Goal: Entertainment & Leisure: Consume media (video, audio)

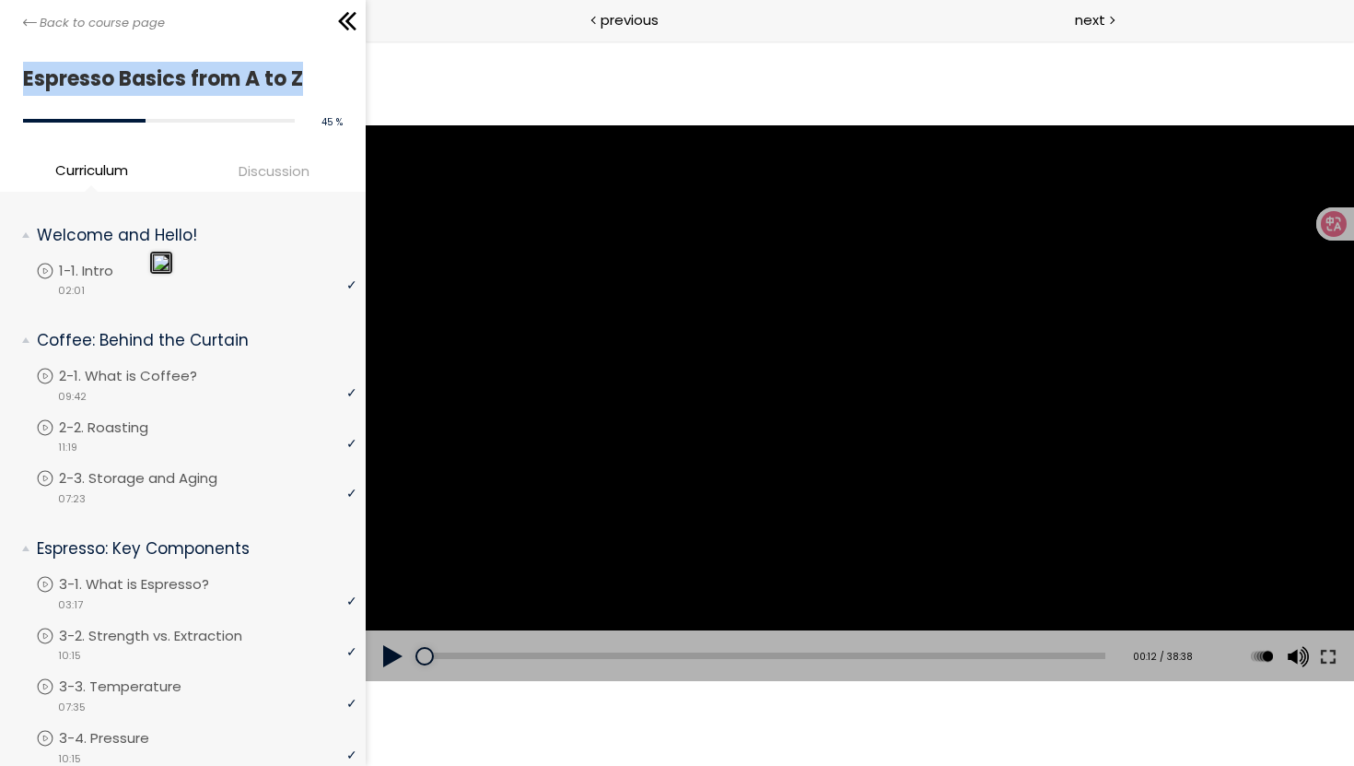
scroll to position [238, 0]
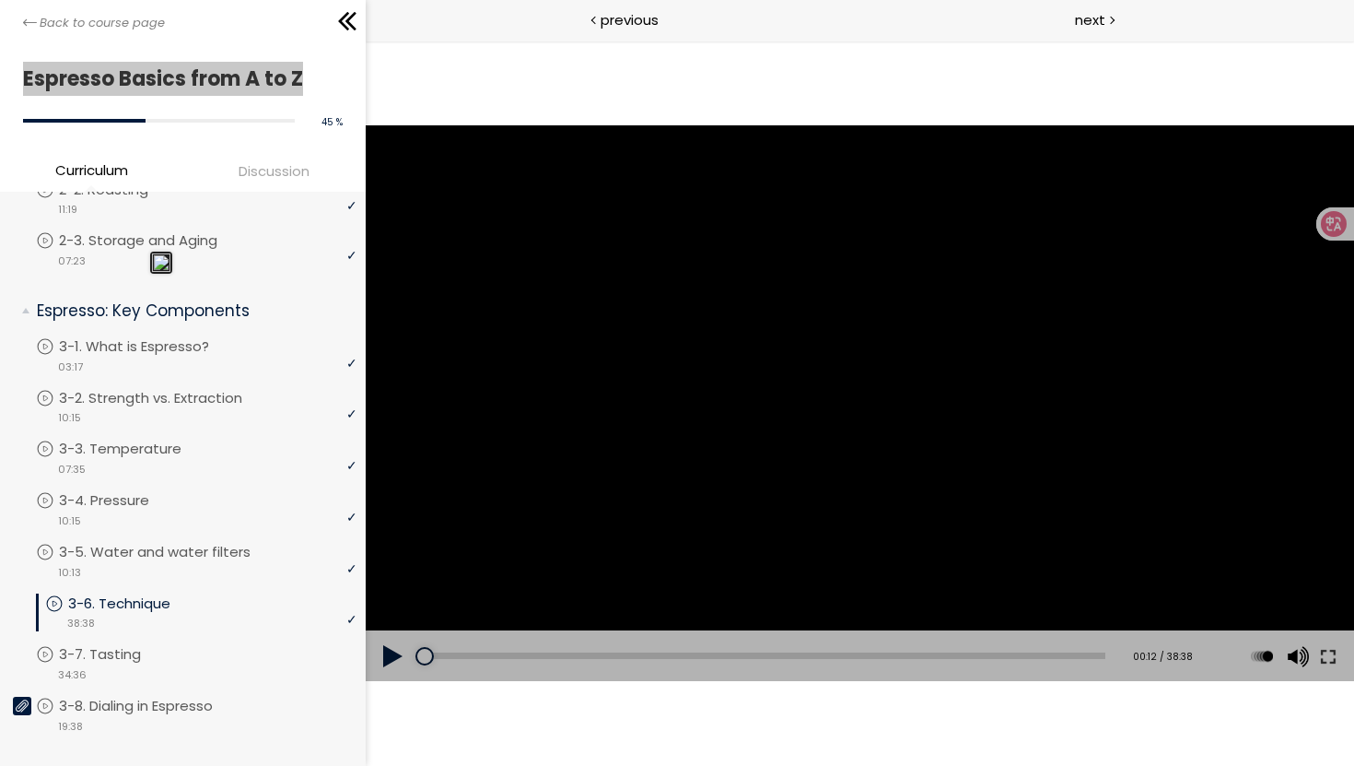
click at [396, 662] on button at bounding box center [392, 656] width 55 height 52
click at [851, 411] on div at bounding box center [860, 404] width 74 height 74
drag, startPoint x: 418, startPoint y: 655, endPoint x: 367, endPoint y: 655, distance: 51.6
click at [392, 655] on div "Add chapter 00:00 00:00 / 38:38 Subtitles None Auto x 2 x 1.5 x 1.25 x 1 x 0.75…" at bounding box center [859, 656] width 989 height 52
click at [386, 659] on button at bounding box center [392, 656] width 55 height 52
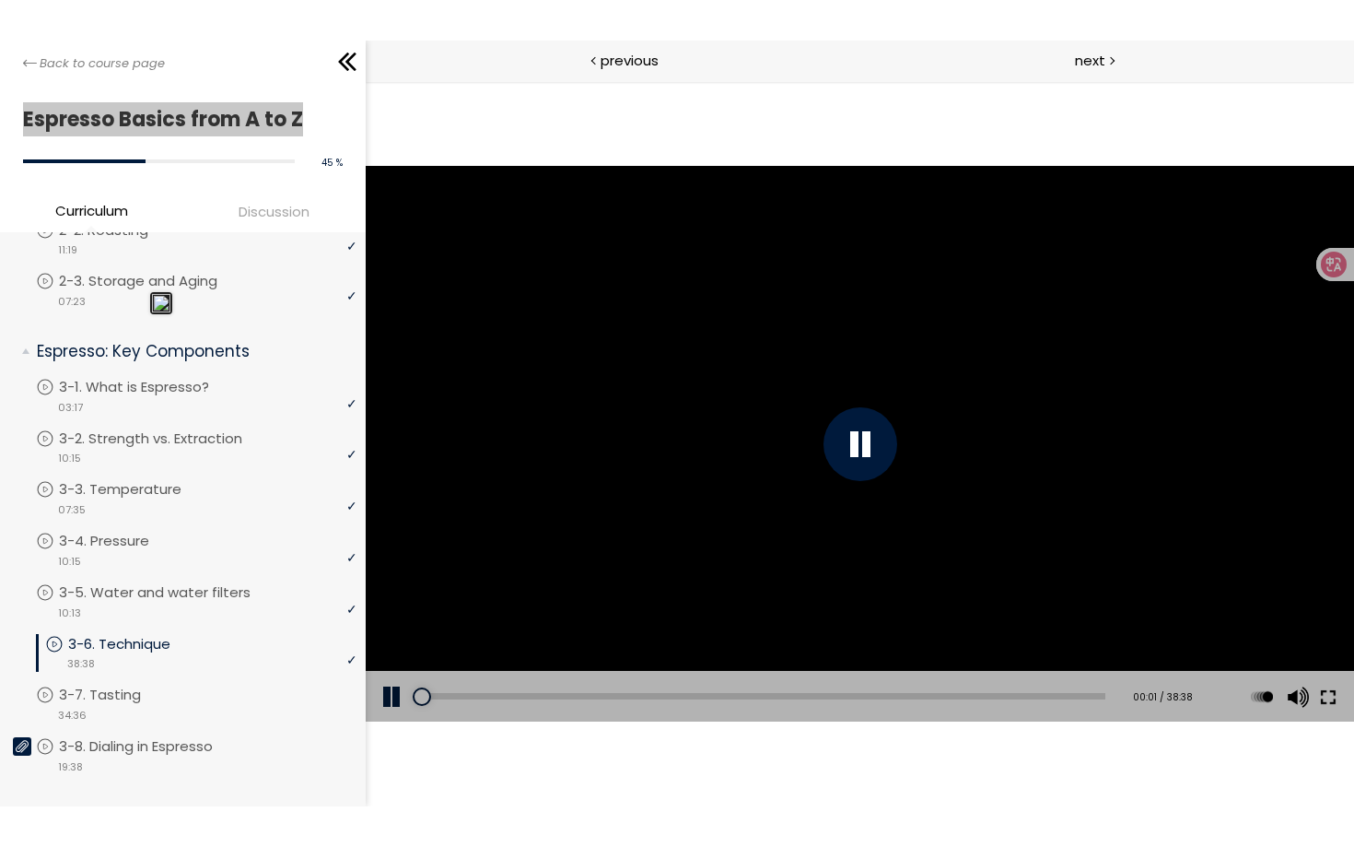
click at [1326, 700] on button at bounding box center [1327, 697] width 33 height 52
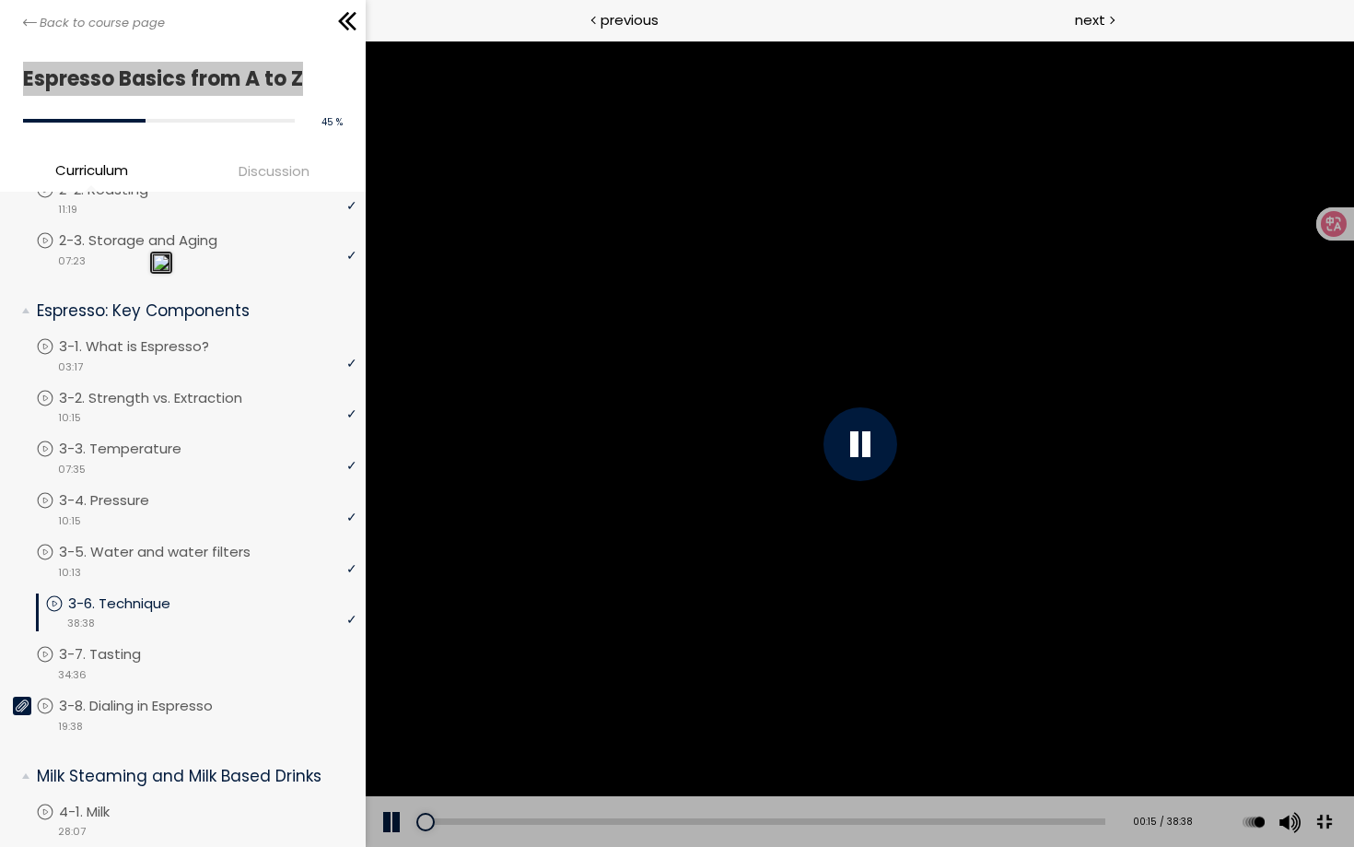
click at [1344, 765] on button at bounding box center [1323, 822] width 41 height 41
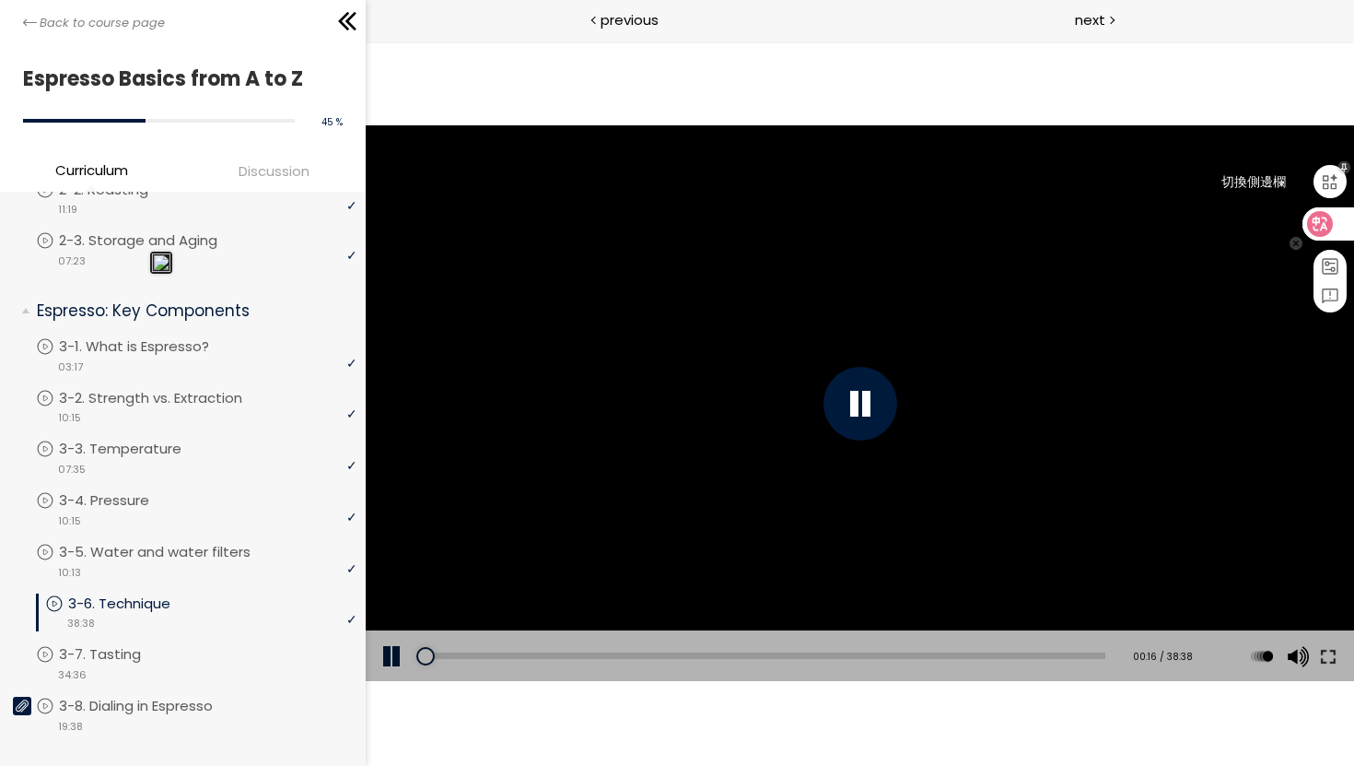
click at [1329, 194] on div at bounding box center [1330, 181] width 33 height 33
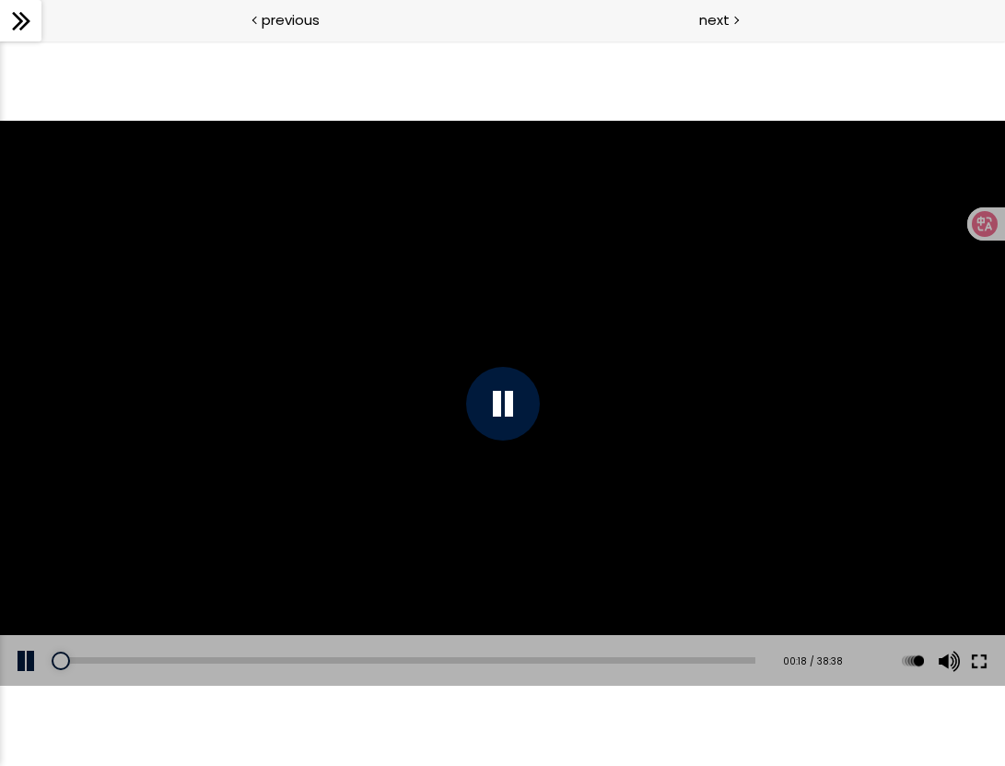
click at [978, 662] on button at bounding box center [979, 661] width 33 height 52
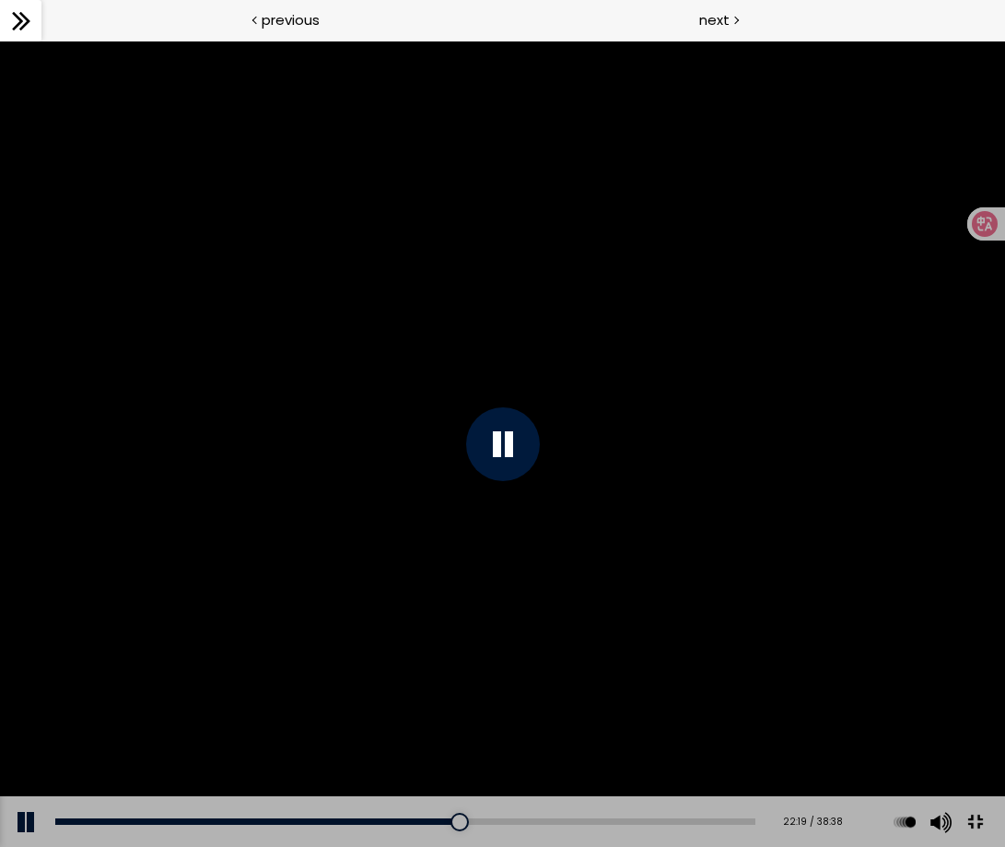
click at [982, 765] on button at bounding box center [975, 822] width 41 height 41
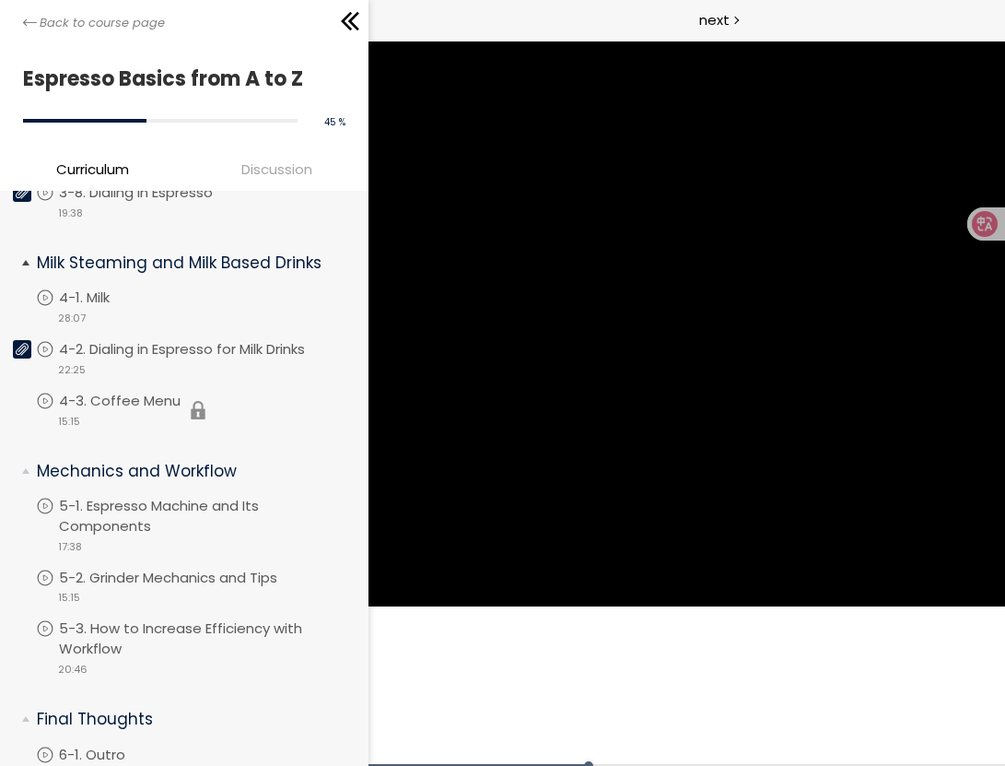
scroll to position [772, 0]
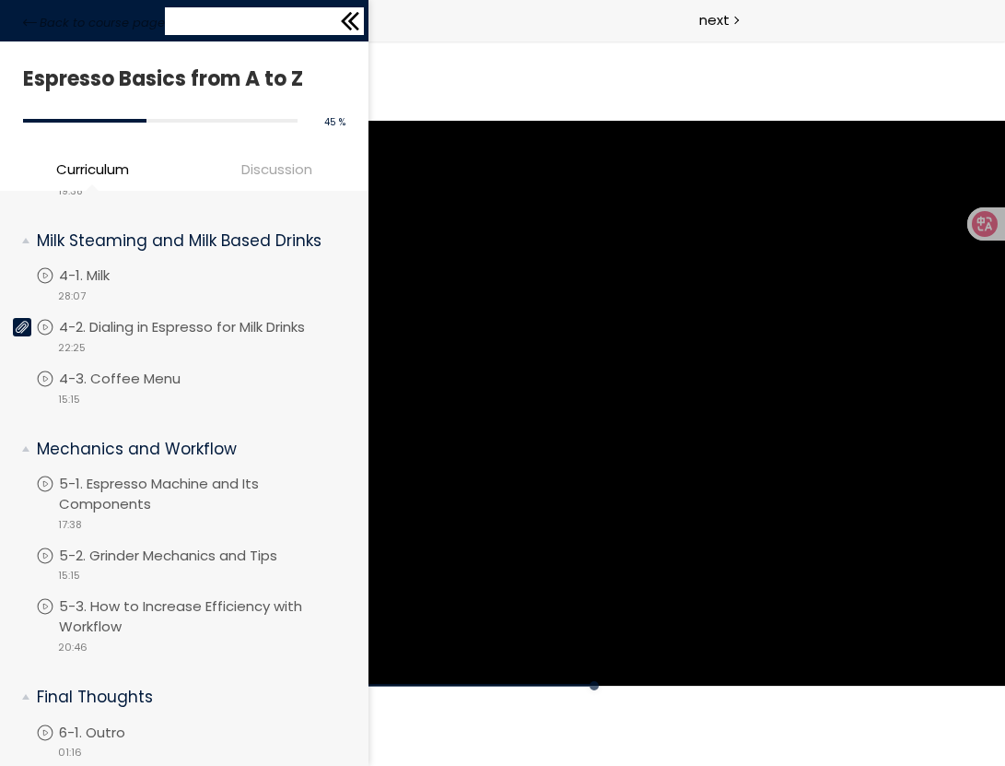
click at [20, 30] on div "Back to course page" at bounding box center [184, 20] width 369 height 41
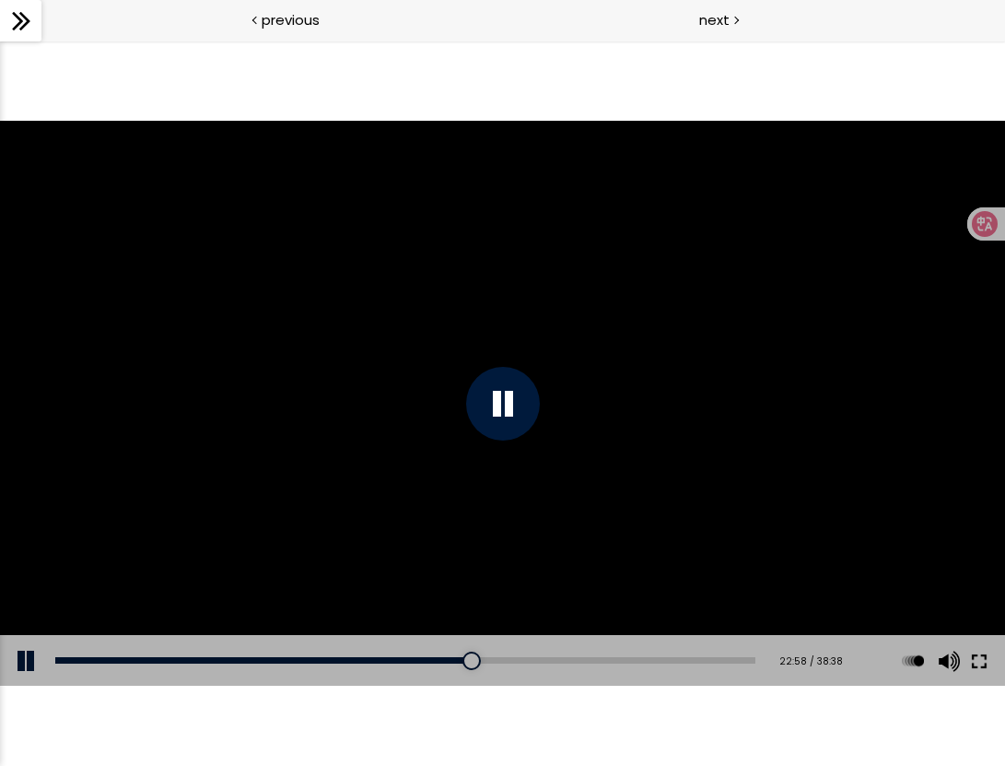
click at [978, 665] on button at bounding box center [979, 661] width 33 height 52
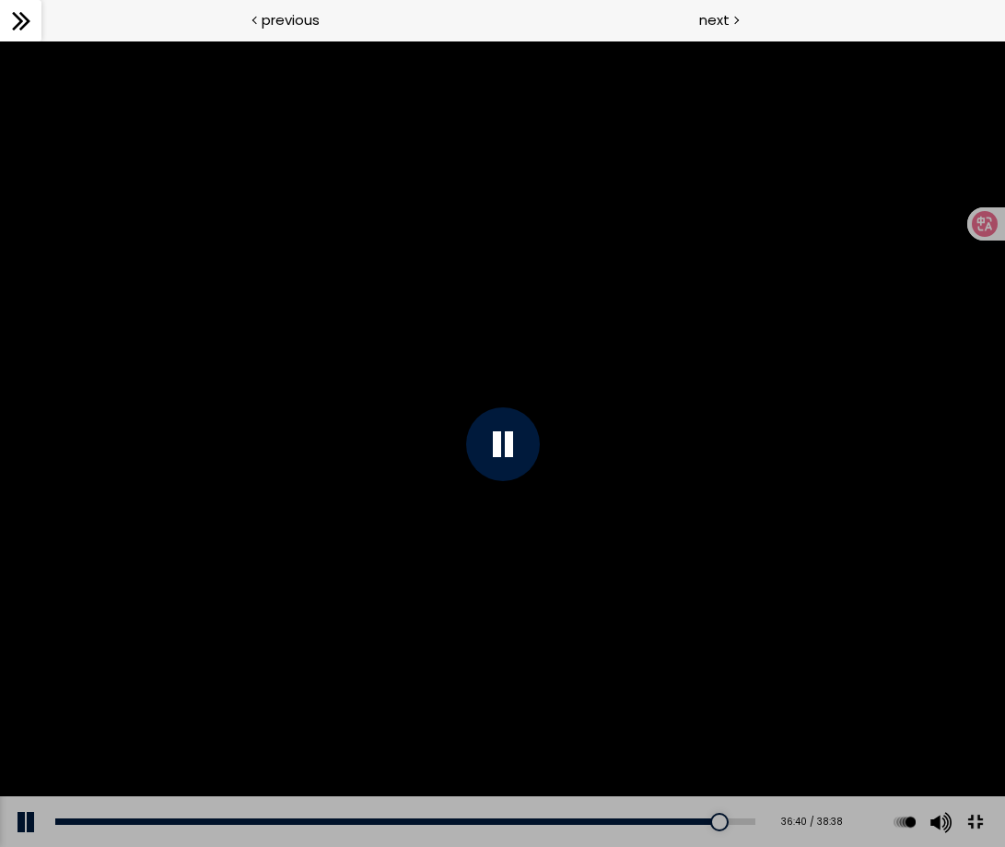
click at [977, 765] on button at bounding box center [975, 822] width 41 height 41
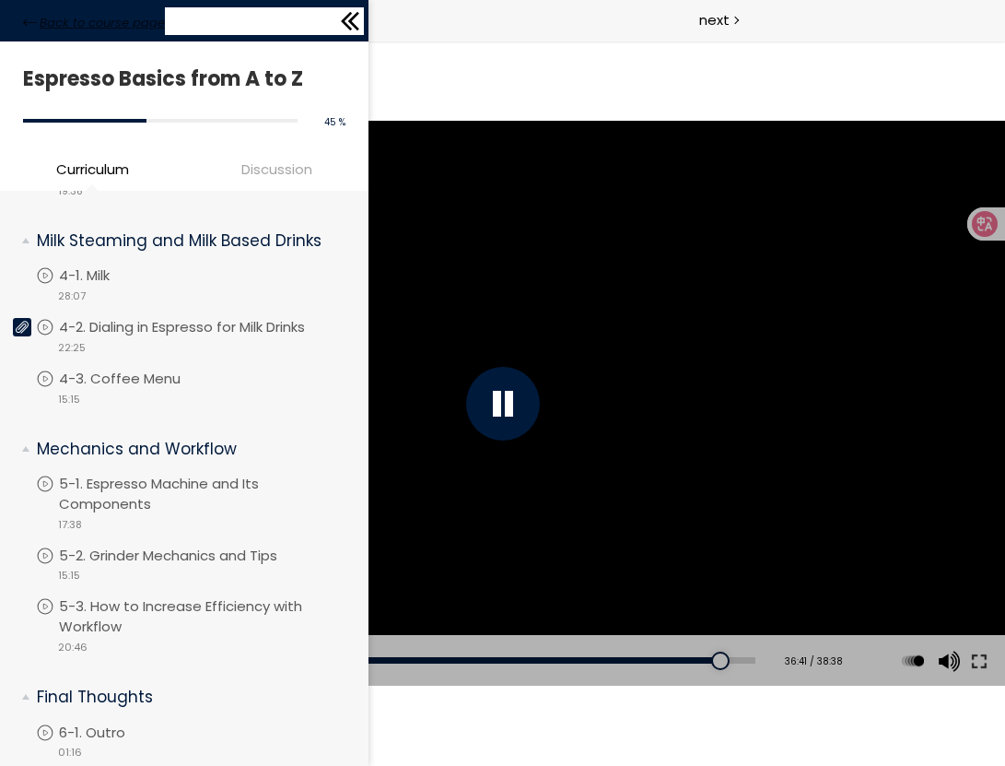
click at [24, 16] on icon at bounding box center [30, 23] width 14 height 14
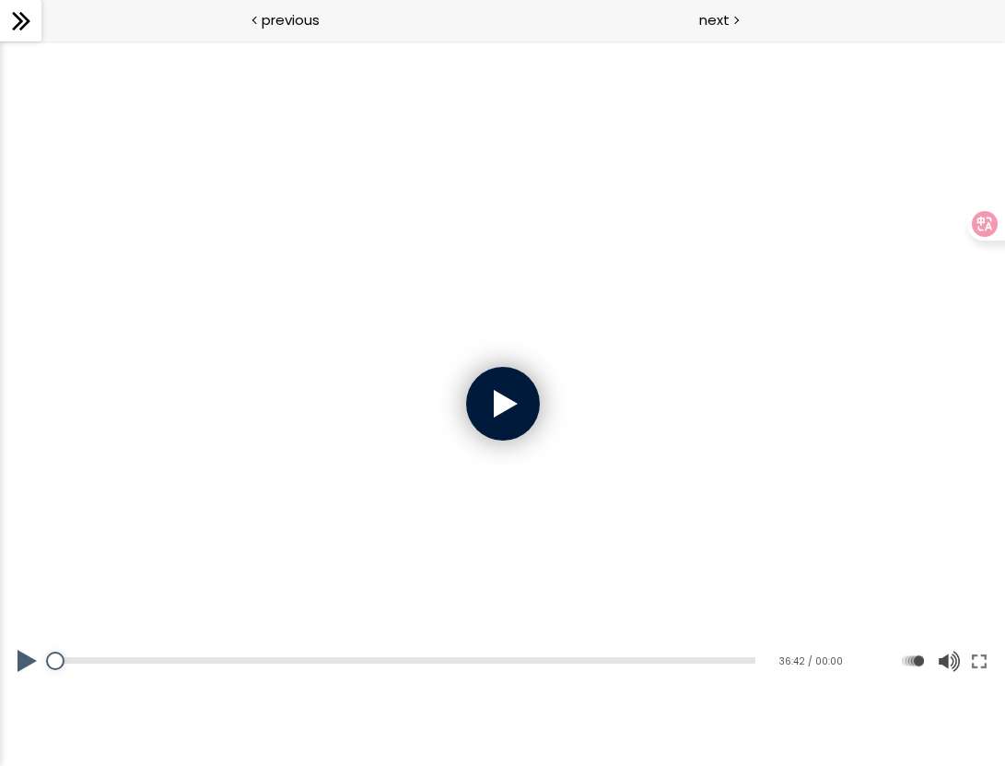
click at [493, 396] on div at bounding box center [503, 404] width 74 height 74
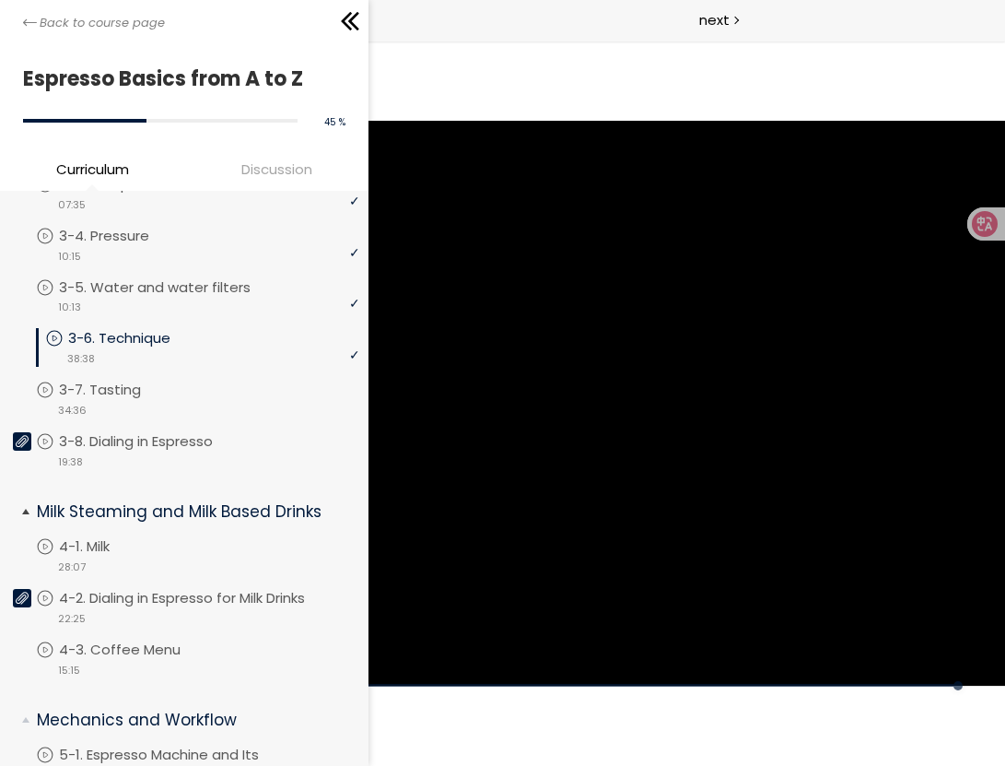
scroll to position [627, 0]
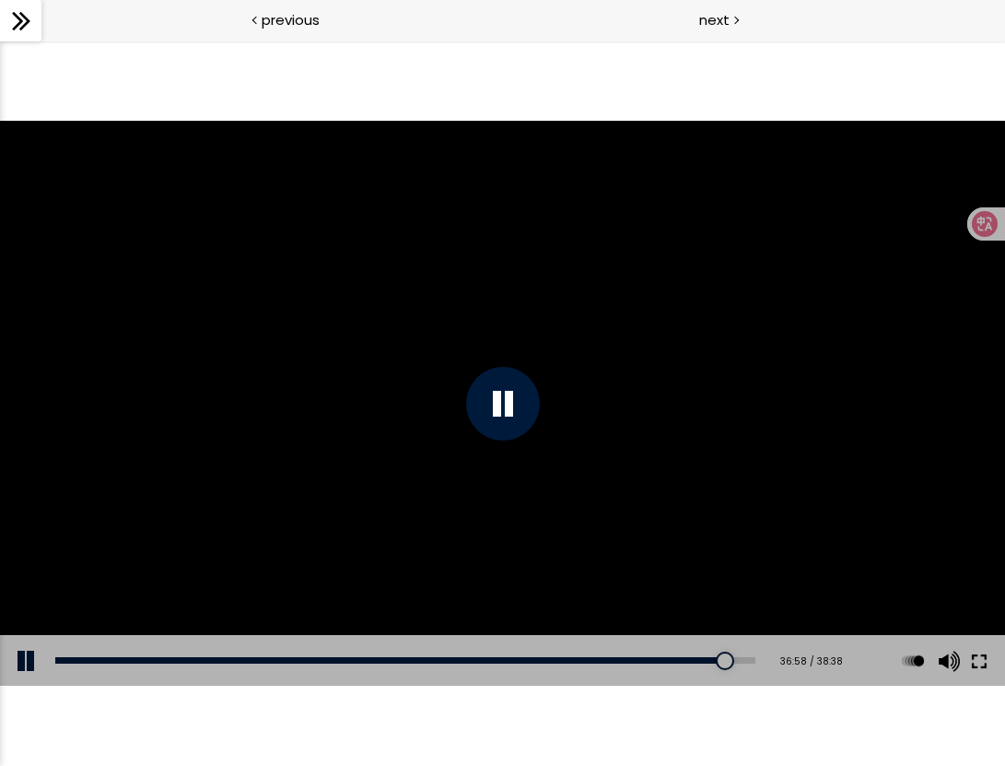
click at [977, 659] on button at bounding box center [979, 661] width 33 height 52
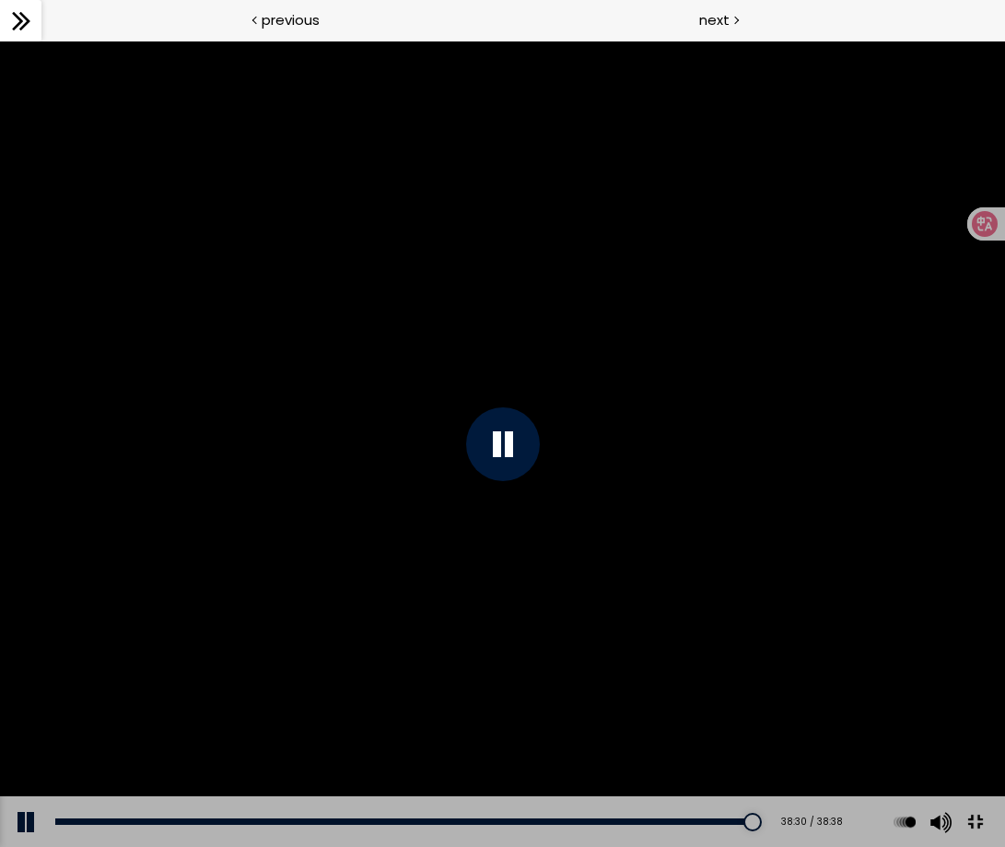
click at [978, 765] on button at bounding box center [975, 822] width 41 height 41
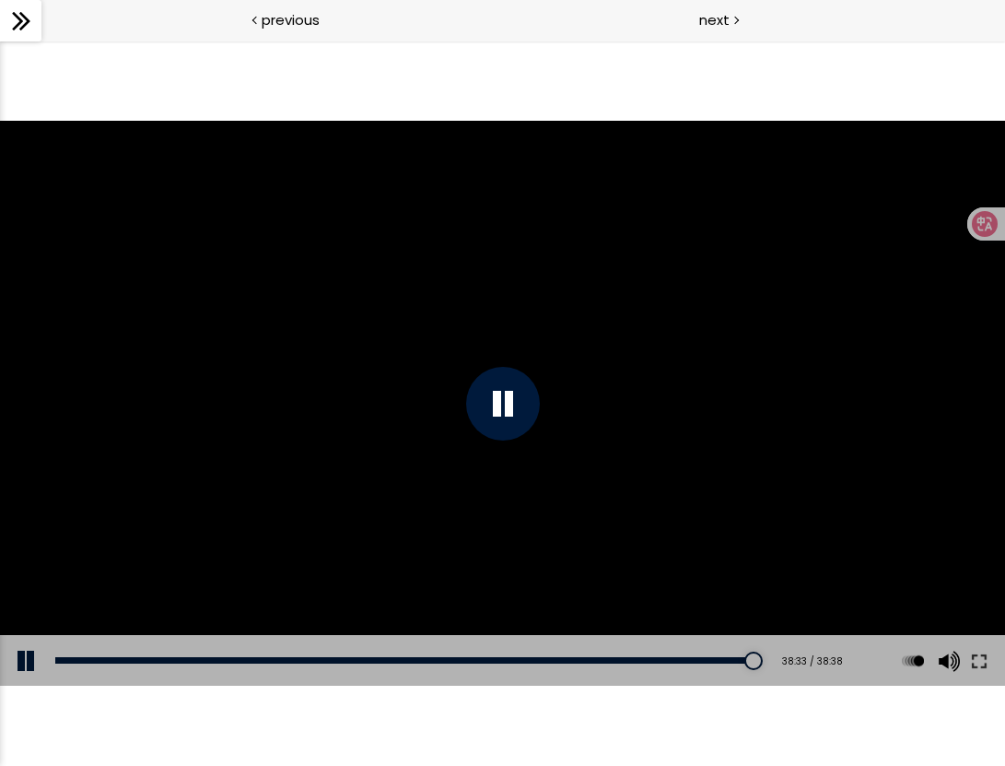
click at [511, 424] on div at bounding box center [503, 404] width 74 height 74
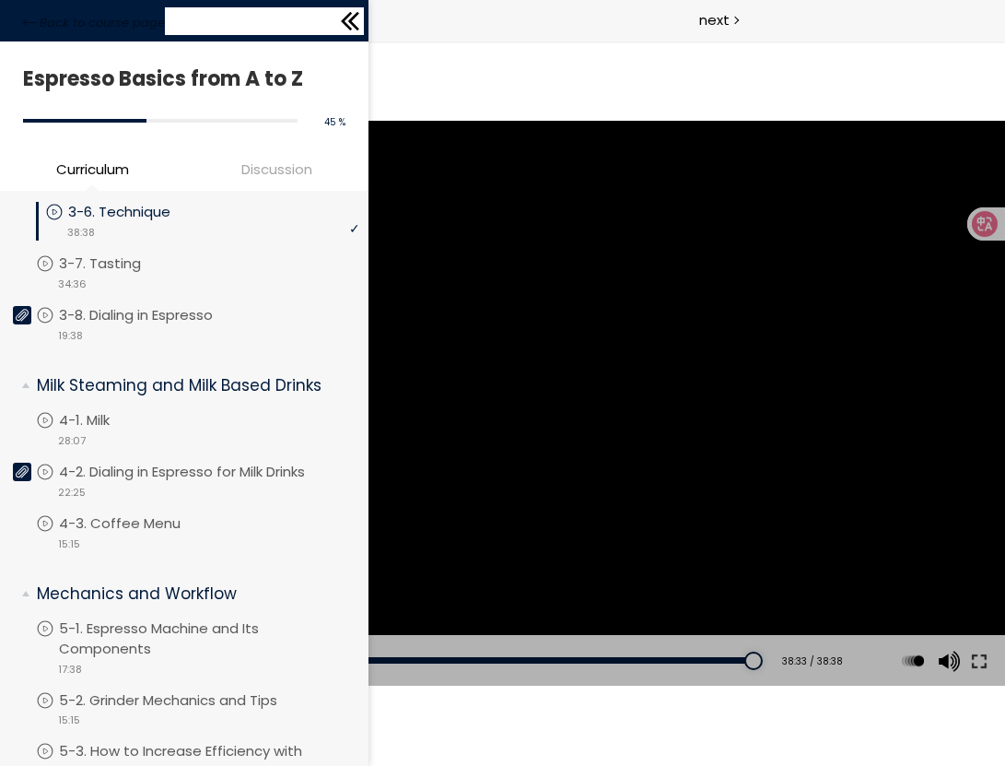
click at [22, 5] on div "Back to course page" at bounding box center [184, 20] width 369 height 41
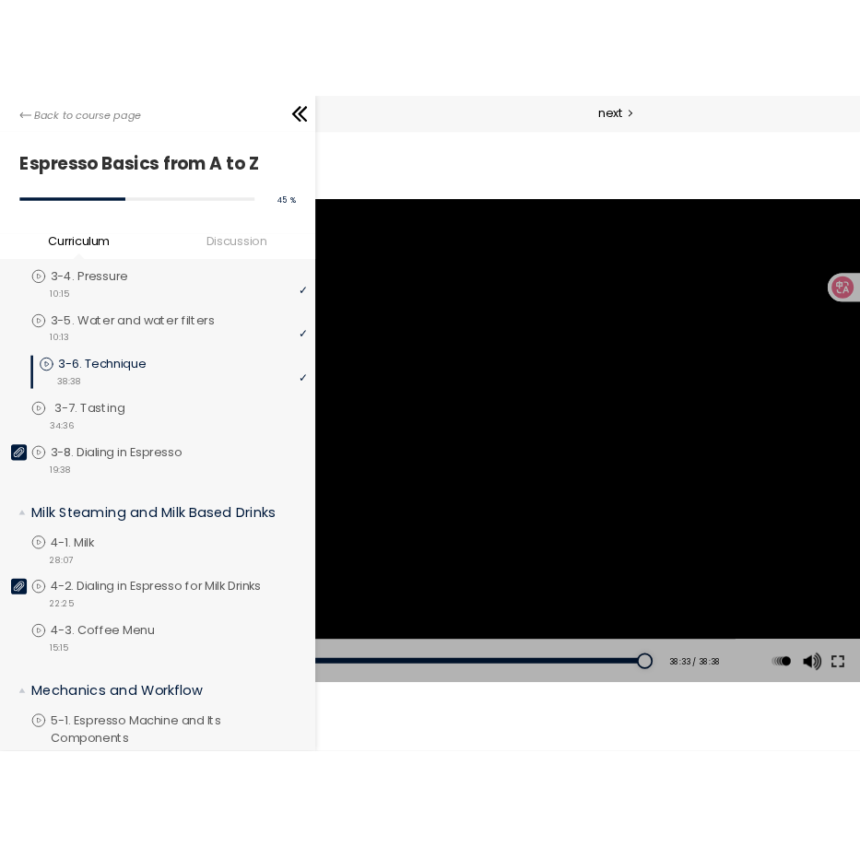
scroll to position [521, 0]
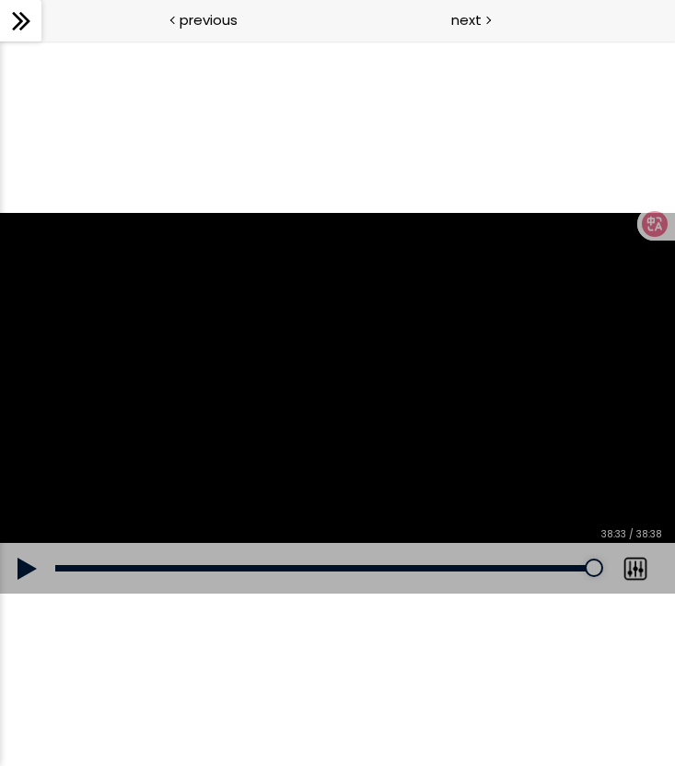
click at [590, 476] on div at bounding box center [337, 403] width 675 height 380
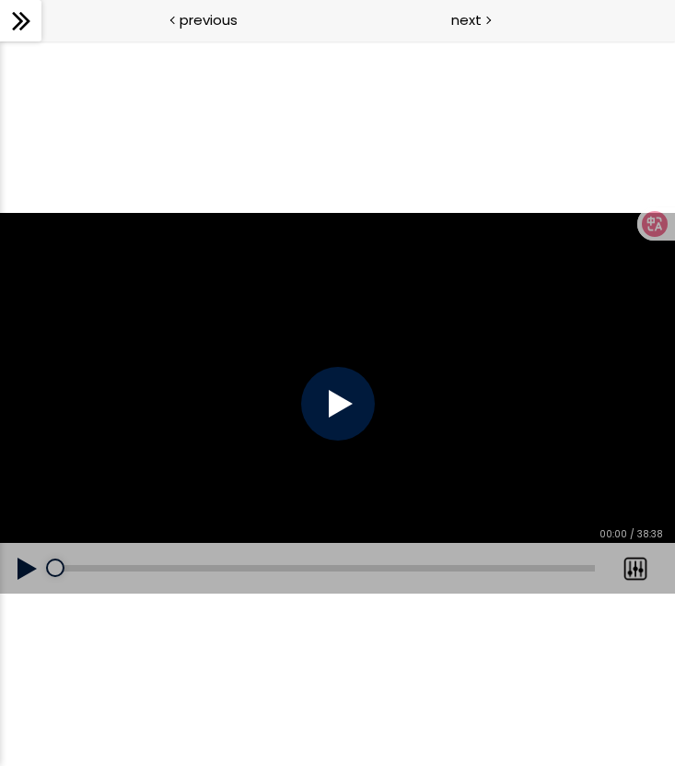
drag, startPoint x: 594, startPoint y: 571, endPoint x: 0, endPoint y: 570, distance: 594.3
click at [0, 570] on div "Add chapter 00:00 00:00 / 38:38 Subtitles None Auto x 2 x 1.5 x 1.25 x 1 x 0.75…" at bounding box center [337, 569] width 675 height 52
click at [330, 385] on div at bounding box center [338, 404] width 74 height 74
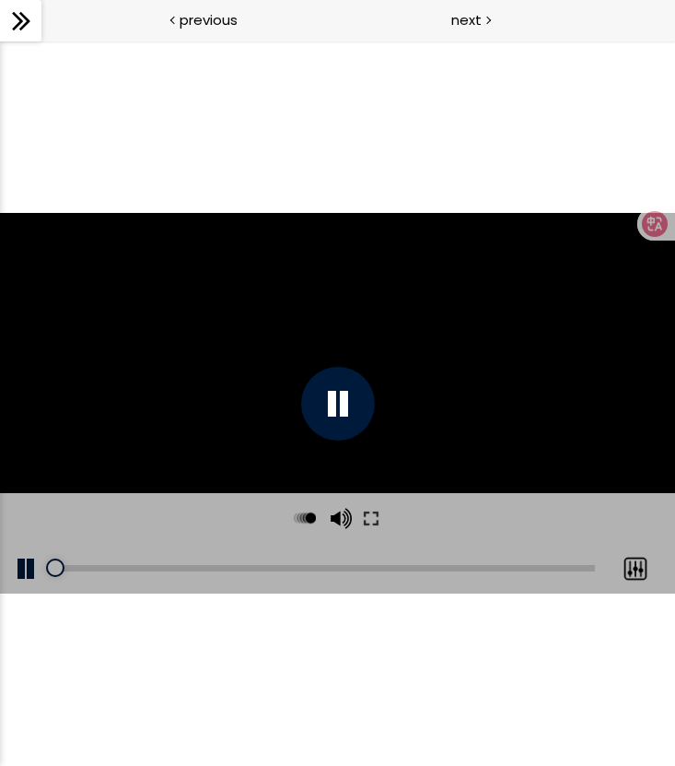
click at [639, 569] on div at bounding box center [636, 569] width 46 height 52
click at [667, 581] on div "Subtitles None Auto x 2 x 1.5 x 1.25 x 1 x 0.75 x 0.5" at bounding box center [635, 569] width 80 height 52
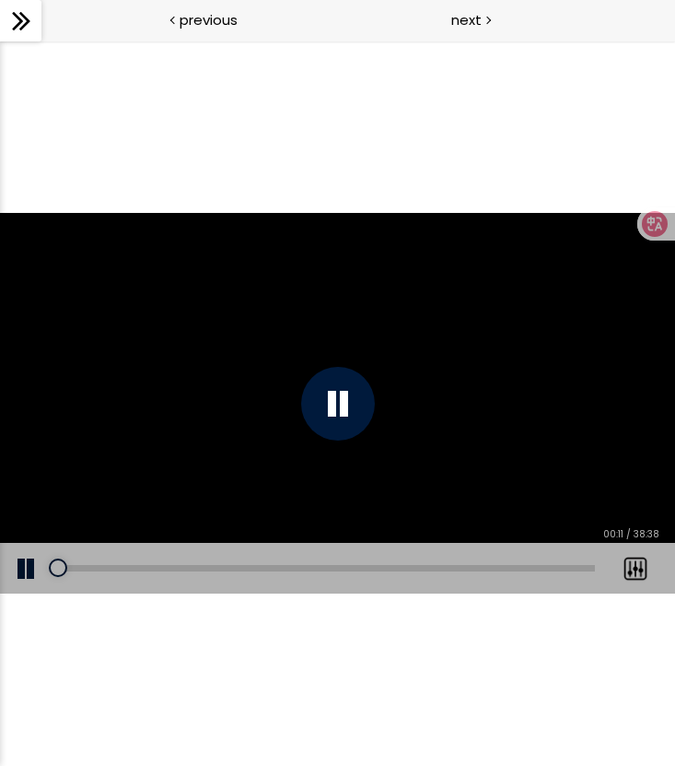
click at [530, 364] on div at bounding box center [337, 403] width 675 height 380
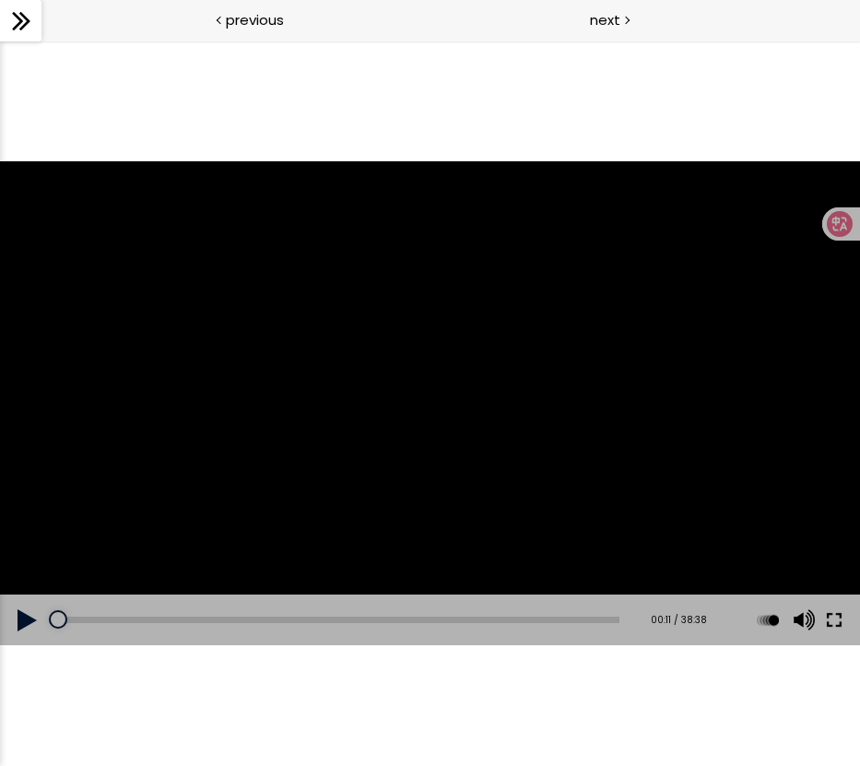
click at [833, 615] on button at bounding box center [833, 620] width 33 height 52
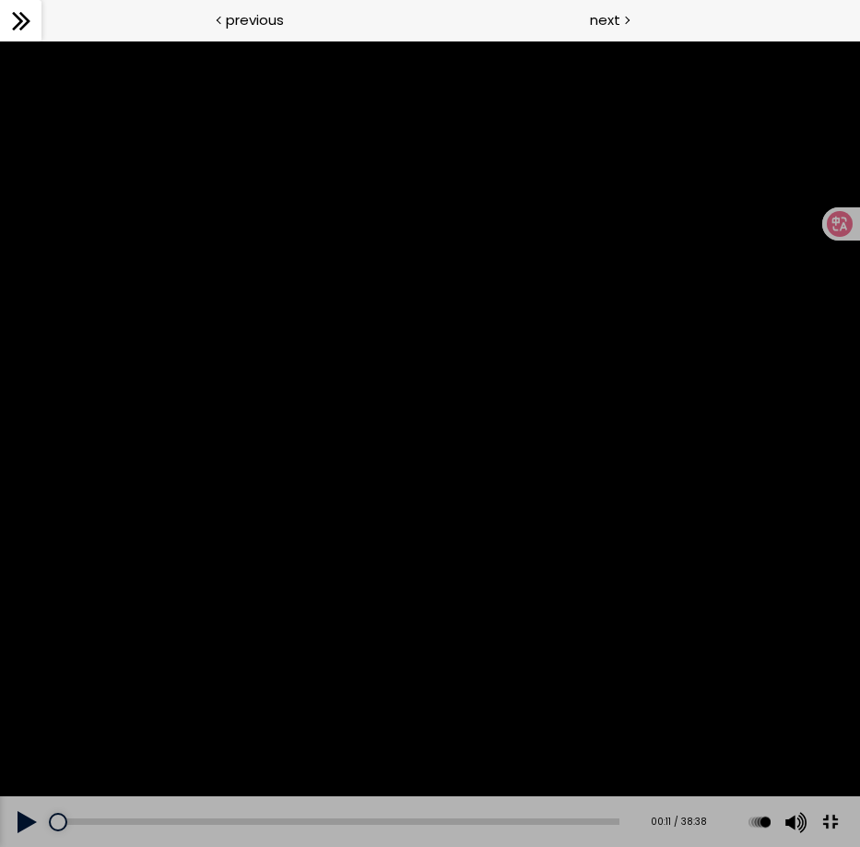
click at [484, 522] on div at bounding box center [430, 444] width 860 height 806
click at [551, 616] on div at bounding box center [430, 444] width 860 height 806
click at [582, 627] on div at bounding box center [430, 444] width 860 height 806
click at [565, 620] on div at bounding box center [430, 444] width 860 height 806
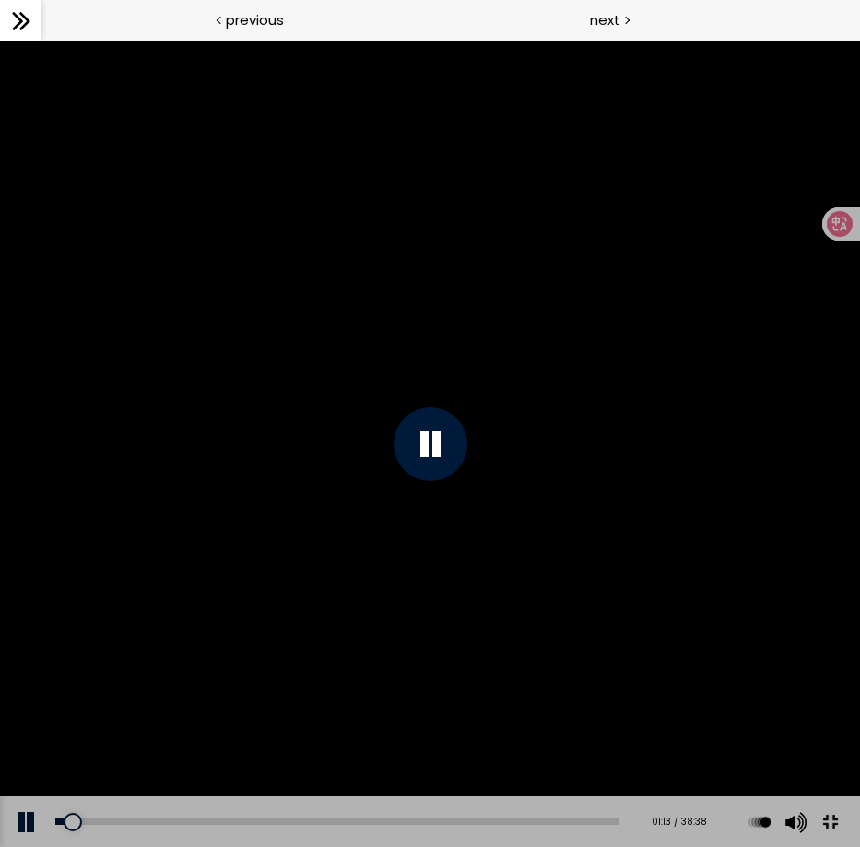
click at [425, 466] on div at bounding box center [430, 444] width 74 height 74
click at [561, 525] on div at bounding box center [430, 444] width 860 height 806
click at [647, 431] on div at bounding box center [430, 444] width 860 height 806
click at [451, 481] on div at bounding box center [430, 444] width 74 height 74
click at [614, 492] on div at bounding box center [430, 444] width 860 height 806
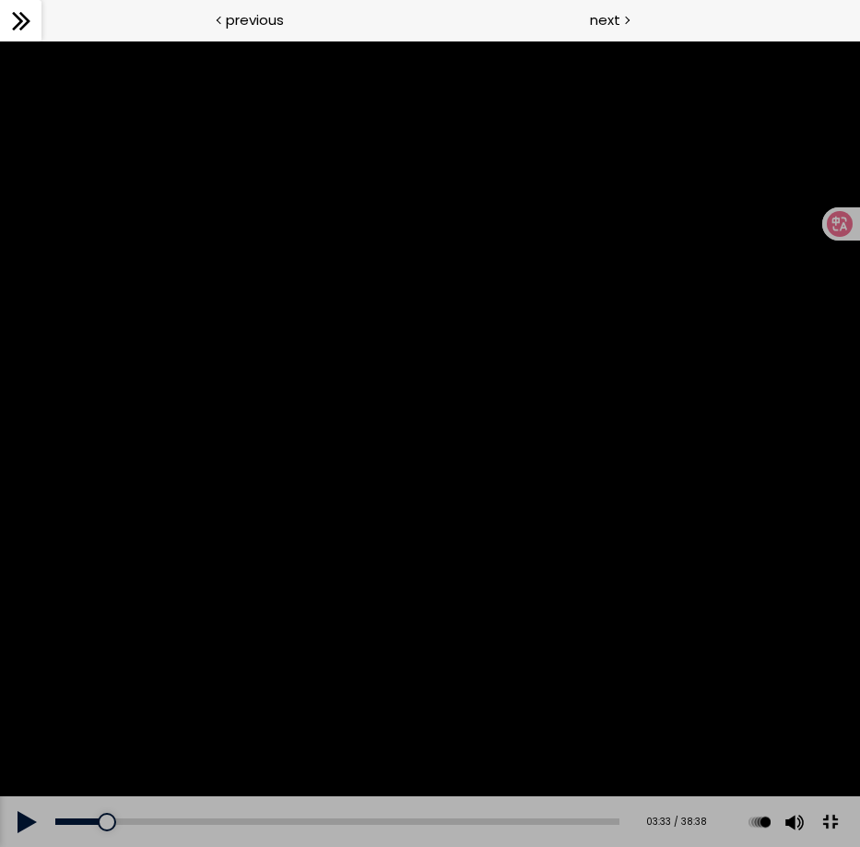
click at [851, 489] on div at bounding box center [430, 444] width 860 height 806
click at [598, 489] on div at bounding box center [430, 444] width 860 height 806
click at [833, 765] on button at bounding box center [829, 822] width 41 height 41
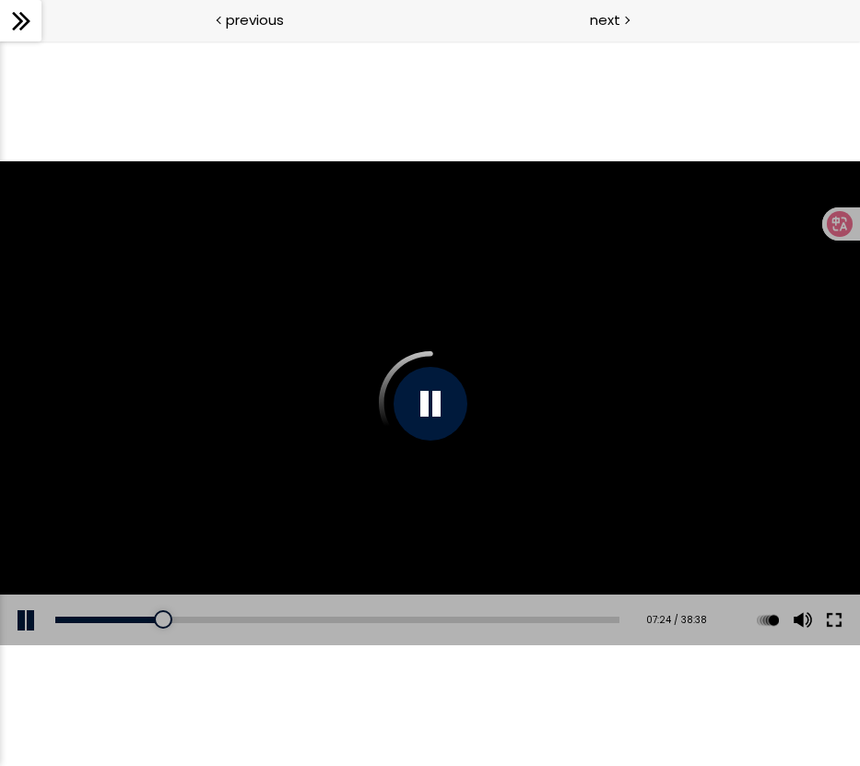
click at [831, 617] on button at bounding box center [833, 620] width 33 height 52
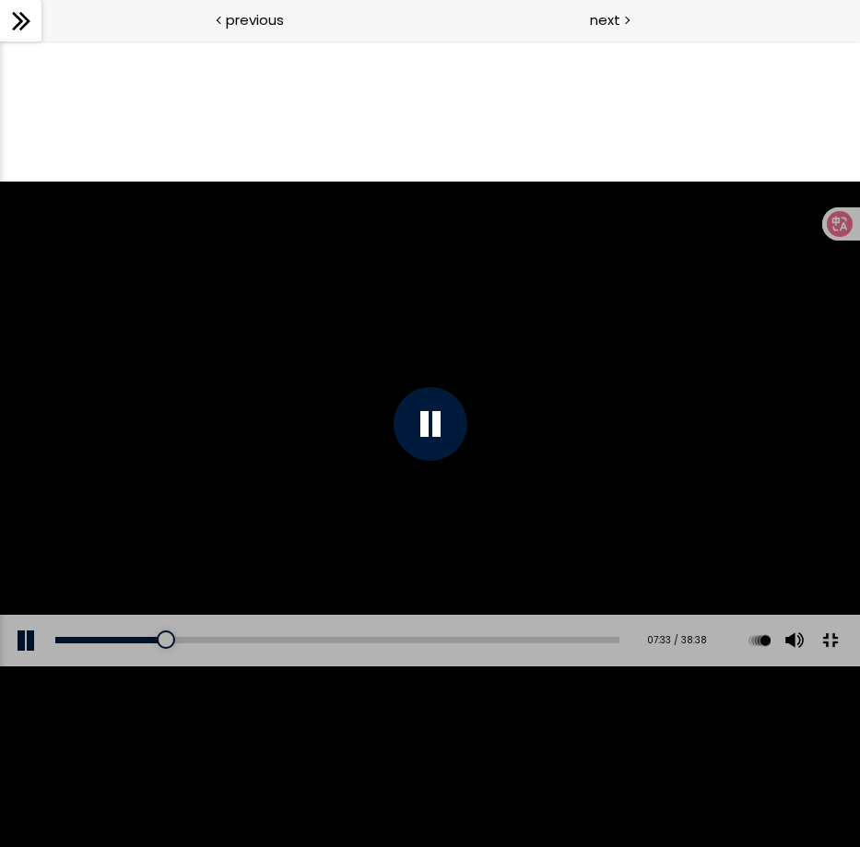
click at [396, 665] on div at bounding box center [430, 424] width 860 height 484
click at [413, 417] on div at bounding box center [430, 424] width 74 height 74
click at [431, 413] on div at bounding box center [430, 424] width 74 height 74
click at [449, 432] on div at bounding box center [430, 424] width 74 height 74
click at [439, 432] on div at bounding box center [430, 424] width 74 height 74
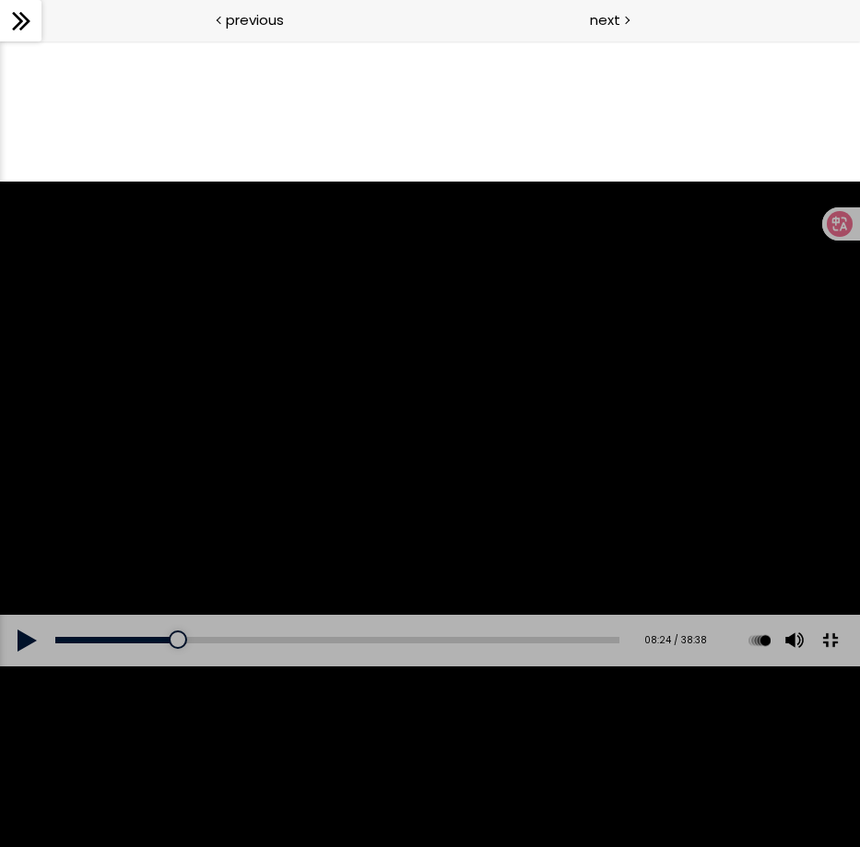
click at [567, 306] on div at bounding box center [430, 424] width 860 height 484
click at [236, 643] on div "12:48" at bounding box center [337, 640] width 564 height 6
click at [442, 650] on div at bounding box center [430, 424] width 860 height 484
click at [279, 643] on div "15:48" at bounding box center [337, 640] width 564 height 6
click at [322, 666] on div "Add chapter 20:05" at bounding box center [337, 641] width 564 height 52
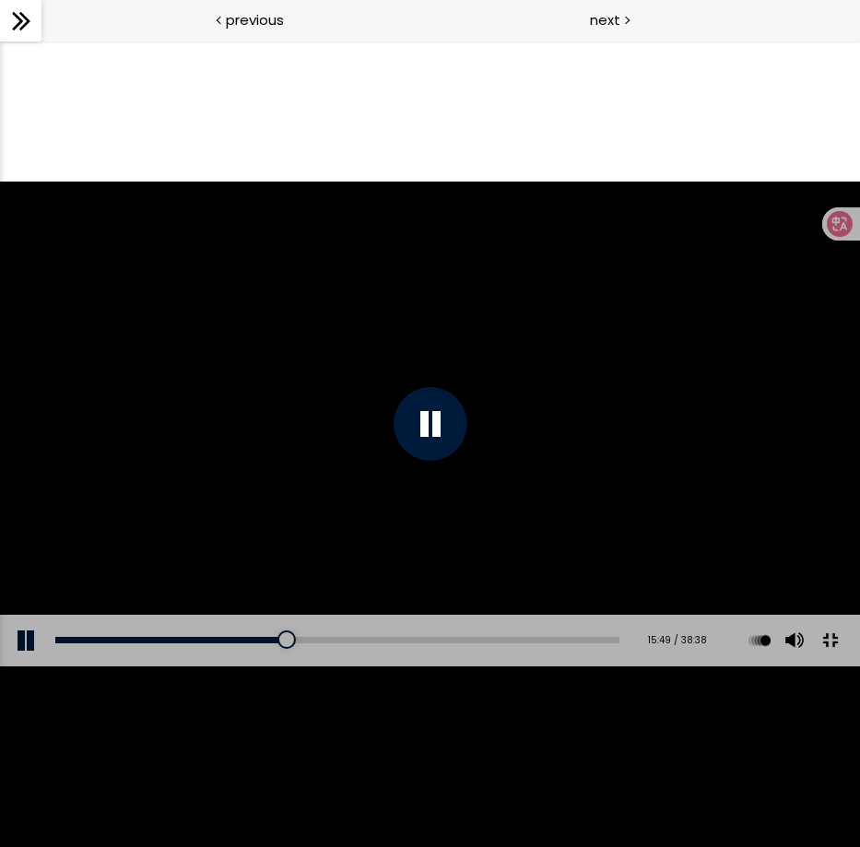
click at [312, 666] on div "Add chapter 20:05" at bounding box center [337, 641] width 564 height 52
click at [291, 643] on div "16:39" at bounding box center [337, 640] width 564 height 6
click at [305, 643] on div "17:37" at bounding box center [337, 640] width 564 height 6
click at [313, 649] on div at bounding box center [320, 639] width 18 height 18
click at [393, 475] on div at bounding box center [430, 424] width 860 height 484
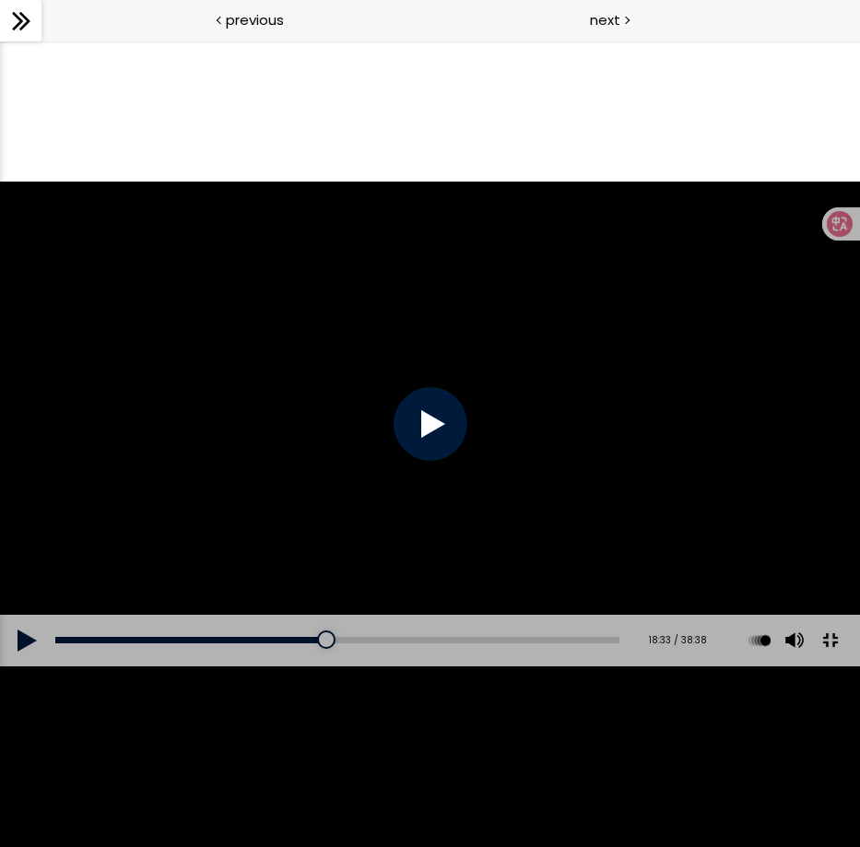
click at [359, 452] on div at bounding box center [430, 424] width 860 height 484
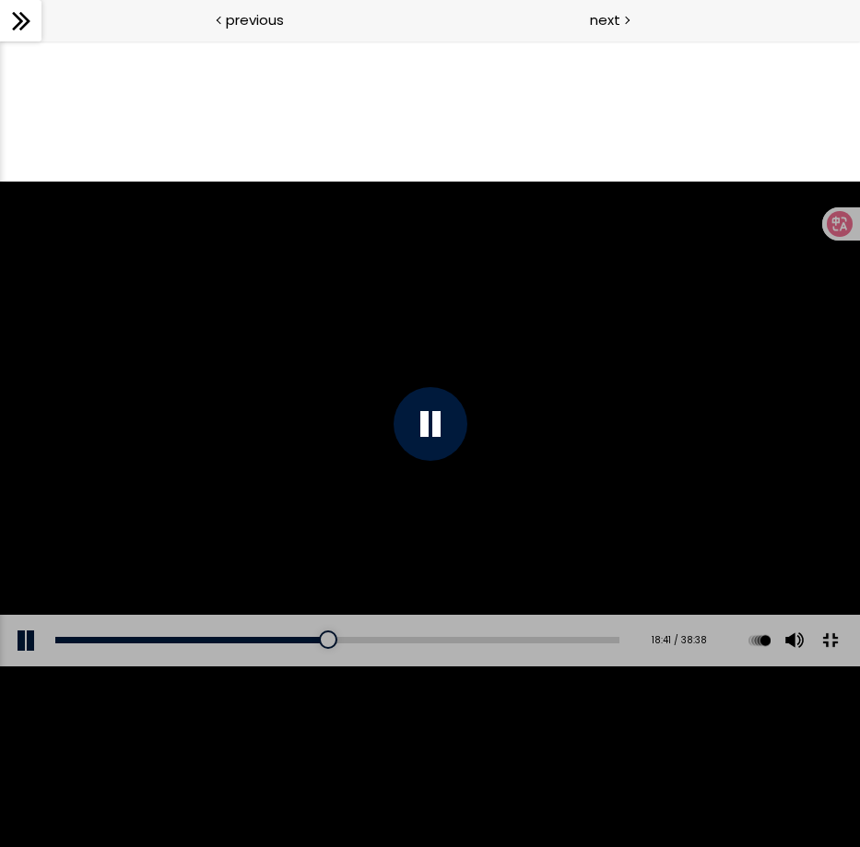
click at [359, 452] on div at bounding box center [430, 424] width 860 height 484
click at [404, 506] on div at bounding box center [430, 424] width 860 height 484
click at [404, 505] on div at bounding box center [430, 424] width 860 height 484
click at [592, 397] on div at bounding box center [430, 424] width 860 height 484
click at [532, 643] on div "33:37" at bounding box center [337, 640] width 564 height 6
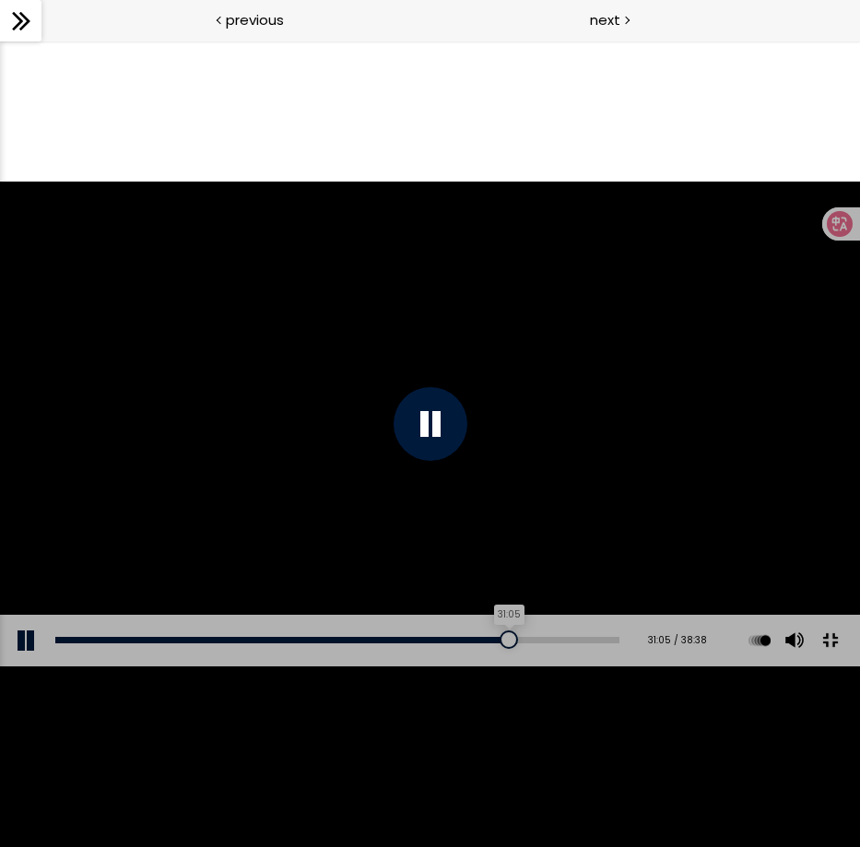
click at [496, 643] on div "31:05" at bounding box center [337, 640] width 564 height 6
click at [467, 643] on div "29:47" at bounding box center [337, 640] width 564 height 6
click at [403, 363] on div at bounding box center [430, 424] width 860 height 484
click at [472, 531] on div at bounding box center [430, 424] width 860 height 484
click at [573, 519] on div at bounding box center [430, 424] width 860 height 484
